Goal: Transaction & Acquisition: Obtain resource

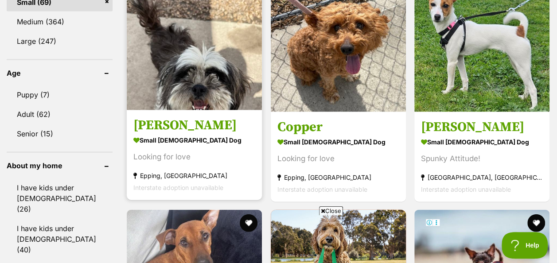
scroll to position [886, 0]
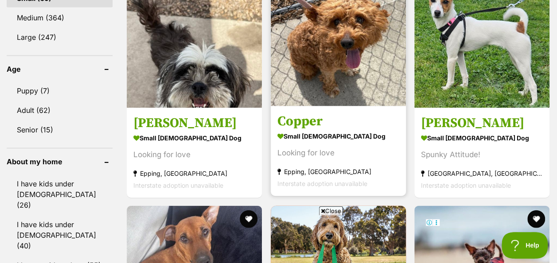
click at [332, 56] on img at bounding box center [338, 38] width 135 height 135
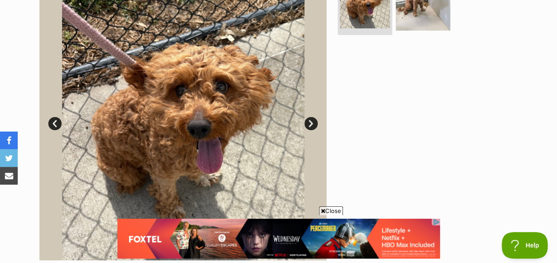
scroll to position [133, 0]
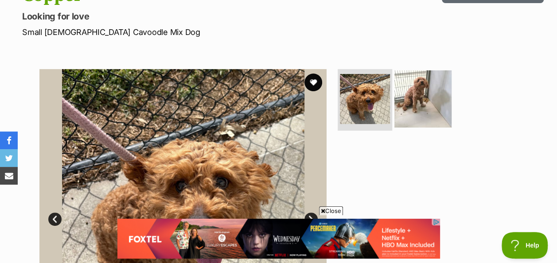
click at [422, 72] on img at bounding box center [422, 98] width 57 height 57
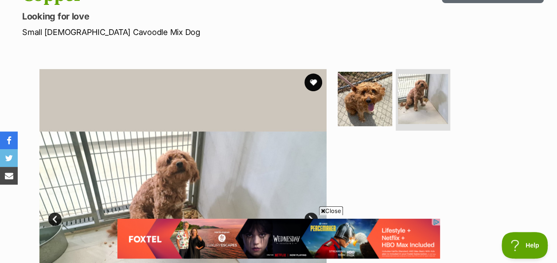
scroll to position [177, 0]
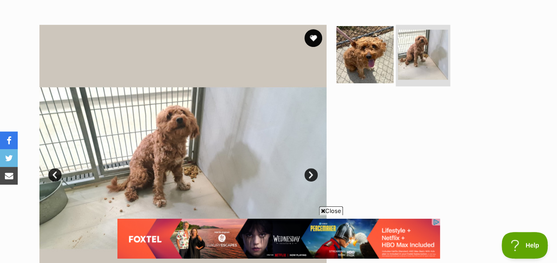
click at [385, 35] on img at bounding box center [364, 54] width 57 height 57
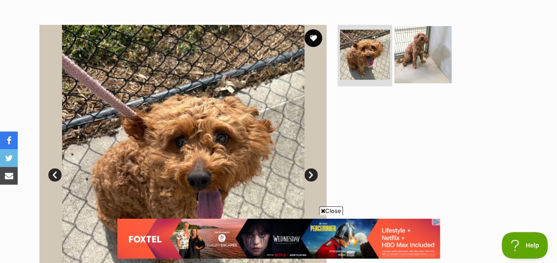
click at [428, 41] on img at bounding box center [422, 54] width 57 height 57
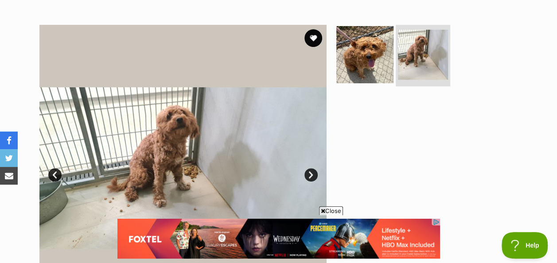
click at [357, 58] on img at bounding box center [364, 54] width 57 height 57
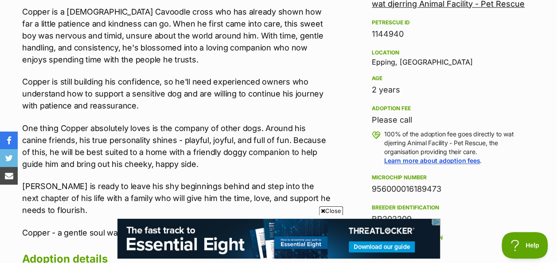
scroll to position [576, 0]
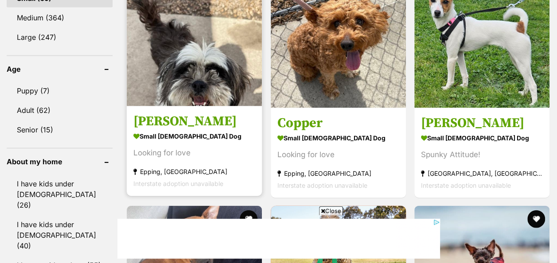
click at [182, 60] on img at bounding box center [194, 38] width 135 height 135
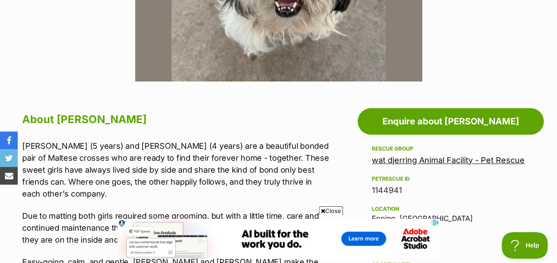
scroll to position [266, 0]
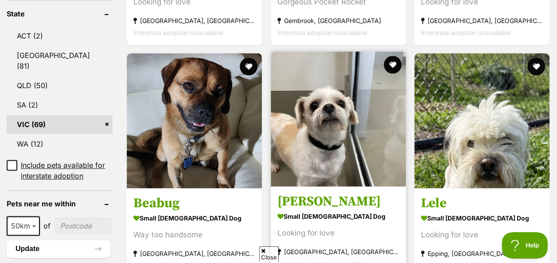
click at [322, 125] on img at bounding box center [338, 118] width 135 height 135
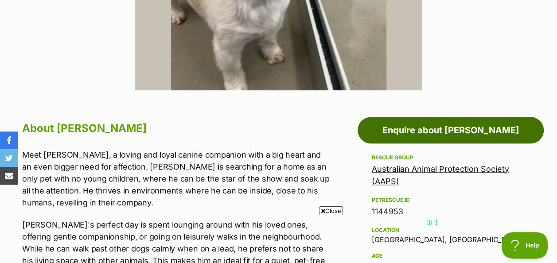
click at [446, 117] on link "Enquire about [PERSON_NAME]" at bounding box center [450, 130] width 186 height 27
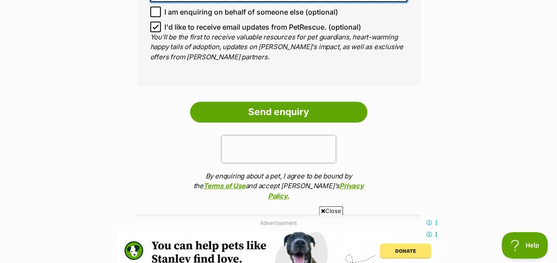
scroll to position [1195, 0]
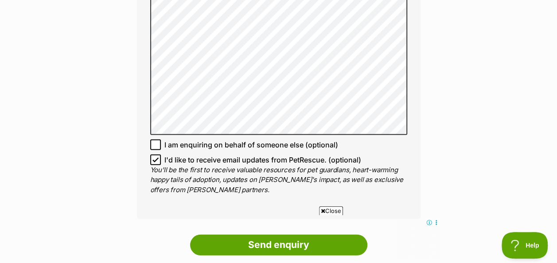
click at [157, 157] on icon at bounding box center [155, 160] width 6 height 6
click at [157, 155] on input "I'd like to receive email updates from PetRescue. (optional)" at bounding box center [155, 160] width 11 height 11
checkbox input "false"
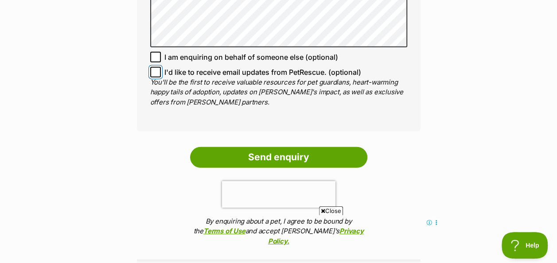
scroll to position [1284, 0]
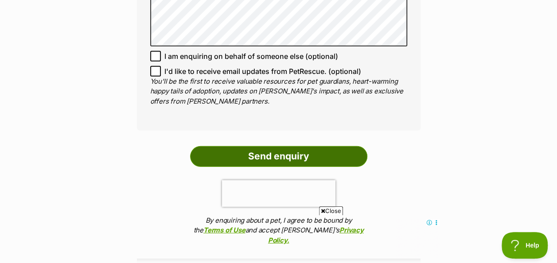
click at [251, 146] on input "Send enquiry" at bounding box center [278, 156] width 177 height 20
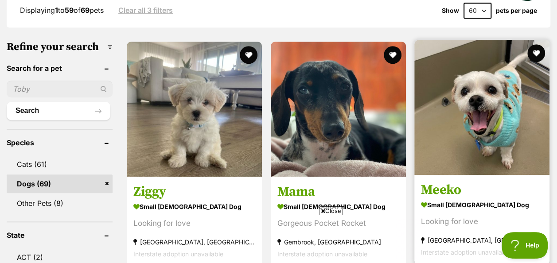
click at [468, 127] on img at bounding box center [481, 107] width 135 height 135
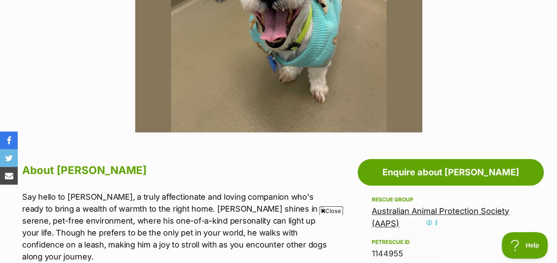
scroll to position [354, 0]
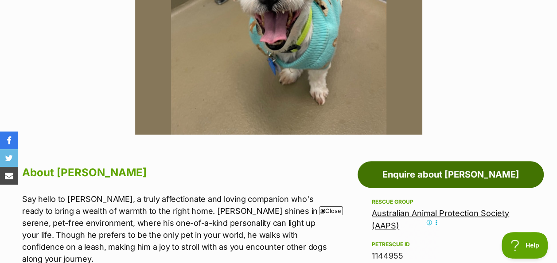
click at [437, 161] on link "Enquire about Meeko" at bounding box center [450, 174] width 186 height 27
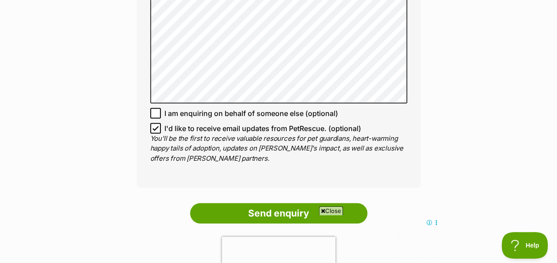
scroll to position [1328, 0]
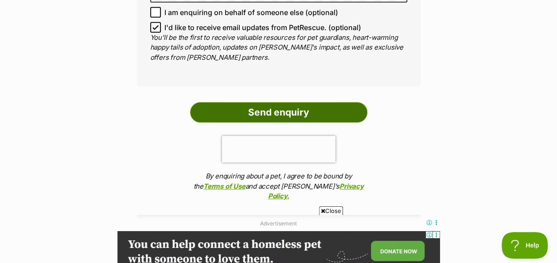
click at [241, 102] on input "Send enquiry" at bounding box center [278, 112] width 177 height 20
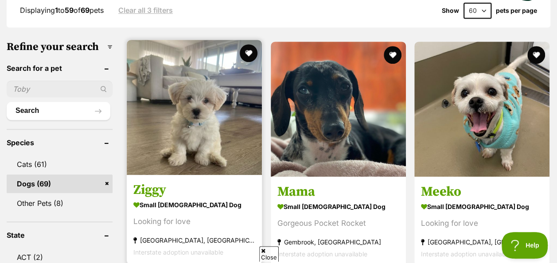
click at [183, 124] on img at bounding box center [194, 107] width 135 height 135
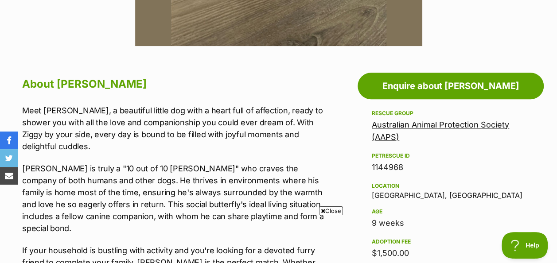
scroll to position [487, 0]
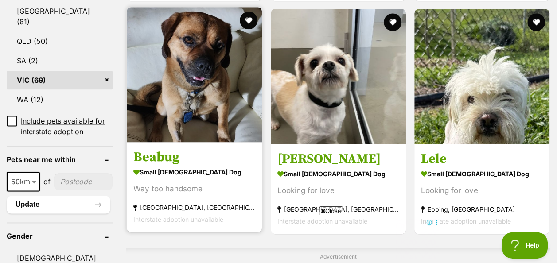
click at [200, 77] on img at bounding box center [194, 74] width 135 height 135
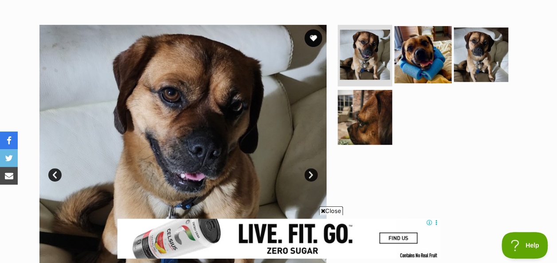
click at [410, 50] on img at bounding box center [422, 54] width 57 height 57
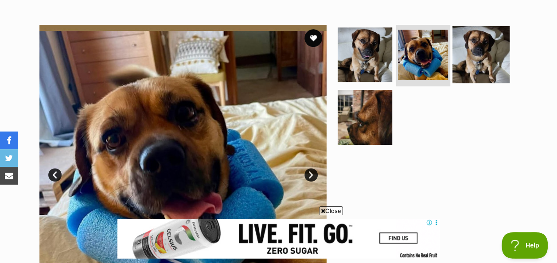
click at [460, 36] on img at bounding box center [480, 54] width 57 height 57
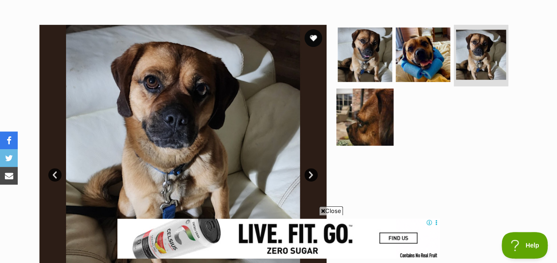
click at [368, 109] on img at bounding box center [364, 117] width 57 height 57
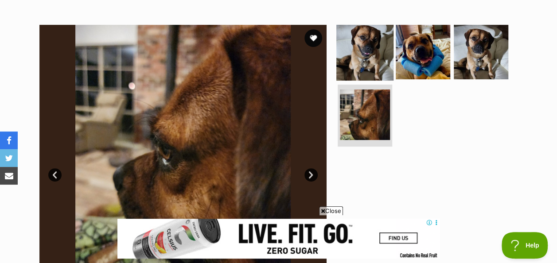
click at [354, 35] on img at bounding box center [364, 51] width 57 height 57
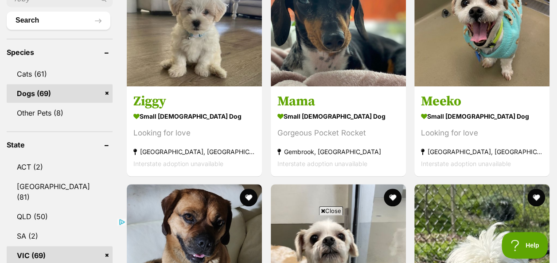
scroll to position [354, 0]
